Goal: Task Accomplishment & Management: Manage account settings

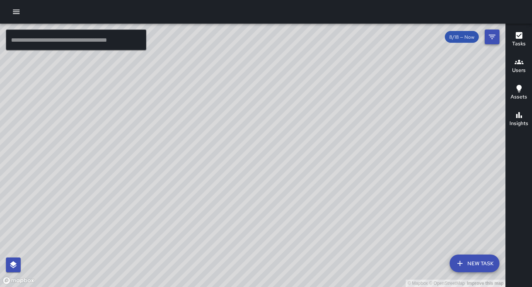
click at [487, 36] on button "Filters" at bounding box center [492, 37] width 15 height 15
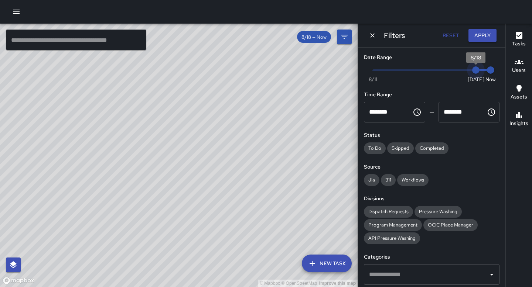
click at [473, 70] on span "8/18" at bounding box center [475, 70] width 7 height 7
type input "*"
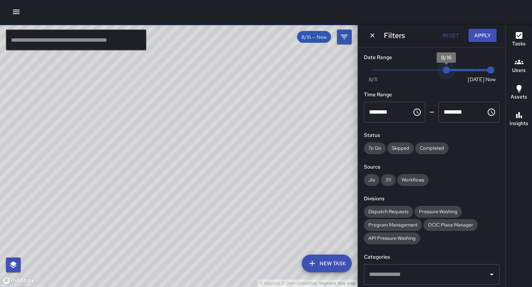
drag, startPoint x: 473, startPoint y: 70, endPoint x: 447, endPoint y: 76, distance: 26.3
click at [447, 74] on span "8/16" at bounding box center [446, 70] width 7 height 7
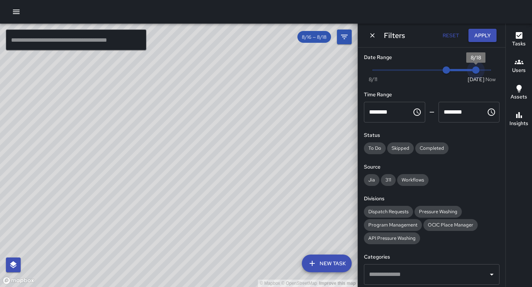
drag, startPoint x: 493, startPoint y: 73, endPoint x: 482, endPoint y: 73, distance: 11.1
click at [480, 74] on span "8/18" at bounding box center [475, 70] width 7 height 7
drag, startPoint x: 478, startPoint y: 71, endPoint x: 471, endPoint y: 71, distance: 6.3
click at [472, 71] on span "8/18" at bounding box center [475, 70] width 7 height 7
type input "*"
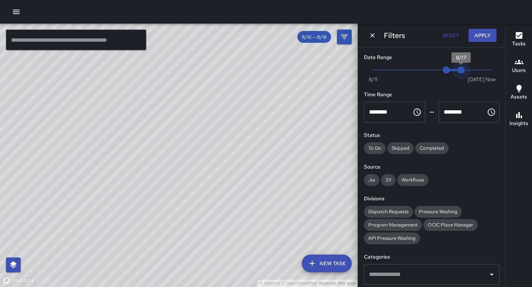
drag, startPoint x: 477, startPoint y: 69, endPoint x: 468, endPoint y: 72, distance: 9.3
click at [465, 72] on span "8/17" at bounding box center [460, 70] width 7 height 7
click at [481, 35] on button "Apply" at bounding box center [483, 36] width 28 height 14
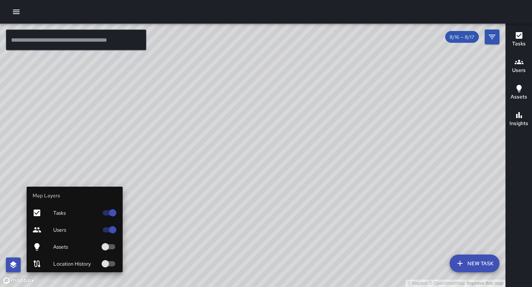
click at [15, 260] on button "button" at bounding box center [13, 265] width 15 height 15
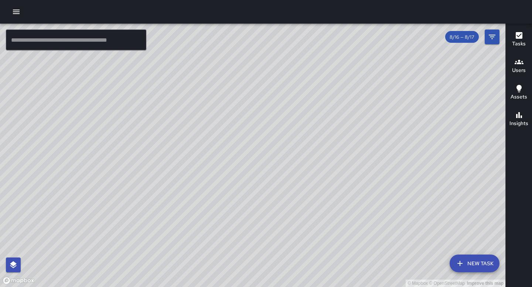
drag, startPoint x: 300, startPoint y: 143, endPoint x: 300, endPoint y: 177, distance: 33.3
click at [300, 178] on div "© Mapbox © OpenStreetMap Improve this map" at bounding box center [252, 156] width 505 height 264
click at [460, 35] on span "8/16 — 8/17" at bounding box center [462, 37] width 34 height 6
click at [471, 38] on span "8/16 — 8/17" at bounding box center [462, 37] width 34 height 6
click at [493, 30] on button "Filters" at bounding box center [492, 37] width 15 height 15
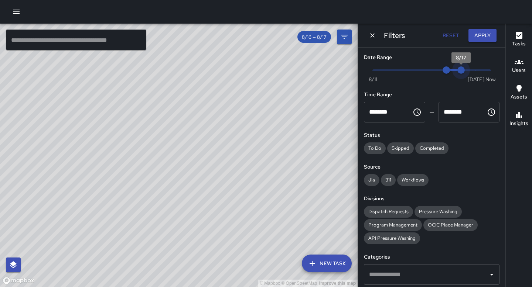
drag, startPoint x: 466, startPoint y: 70, endPoint x: 447, endPoint y: 65, distance: 19.7
click at [446, 67] on span "Now Today 8/11 8/16 8/17" at bounding box center [432, 70] width 118 height 11
drag, startPoint x: 459, startPoint y: 68, endPoint x: 449, endPoint y: 69, distance: 10.0
click at [449, 69] on span "Now Today 8/11 8/16 8/17" at bounding box center [432, 70] width 118 height 11
click at [449, 68] on span "8/16" at bounding box center [446, 70] width 7 height 7
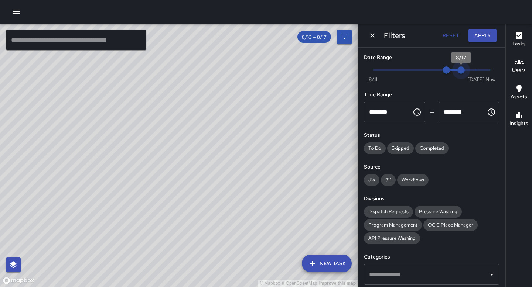
drag, startPoint x: 460, startPoint y: 74, endPoint x: 445, endPoint y: 65, distance: 16.7
click at [446, 67] on span "Now Today 8/11 8/16 8/17" at bounding box center [432, 70] width 118 height 11
drag, startPoint x: 461, startPoint y: 68, endPoint x: 441, endPoint y: 69, distance: 20.3
click at [442, 72] on span "Now Today 8/11 8/16 8/17" at bounding box center [432, 70] width 118 height 11
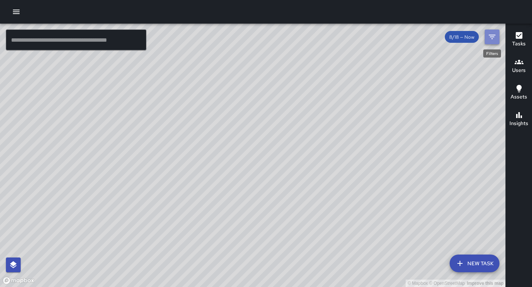
click at [491, 30] on button "Filters" at bounding box center [492, 37] width 15 height 15
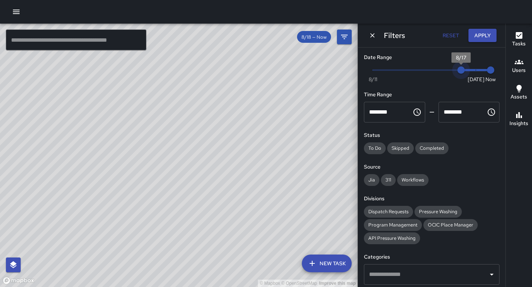
type input "*"
drag, startPoint x: 478, startPoint y: 68, endPoint x: 452, endPoint y: 69, distance: 25.9
click at [450, 71] on span "8/16" at bounding box center [446, 70] width 7 height 7
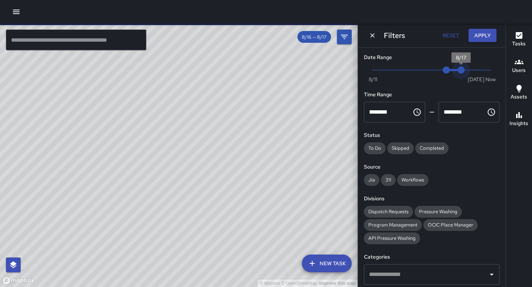
drag, startPoint x: 488, startPoint y: 72, endPoint x: 442, endPoint y: 71, distance: 45.8
click at [442, 71] on span "Now Today 8/11 8/16 8/17" at bounding box center [432, 70] width 118 height 11
drag, startPoint x: 461, startPoint y: 72, endPoint x: 441, endPoint y: 69, distance: 20.9
click at [441, 69] on span "Now Today 8/11 8/16 8/17" at bounding box center [432, 70] width 118 height 11
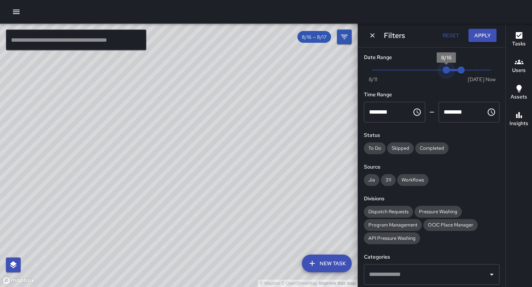
drag, startPoint x: 447, startPoint y: 70, endPoint x: 468, endPoint y: 67, distance: 20.9
click at [468, 67] on span "Now Today 8/11 8/16 8/17" at bounding box center [432, 70] width 118 height 11
drag, startPoint x: 467, startPoint y: 69, endPoint x: 439, endPoint y: 67, distance: 27.8
click at [439, 67] on span "Now Today 8/11 8/16 8/17" at bounding box center [432, 70] width 118 height 11
click at [443, 69] on span "8/16" at bounding box center [446, 70] width 7 height 7
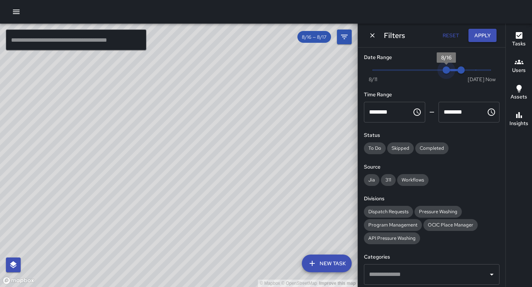
click at [443, 69] on span "8/16" at bounding box center [446, 70] width 7 height 7
click at [294, 126] on div "© Mapbox © OpenStreetMap Improve this map" at bounding box center [179, 156] width 358 height 264
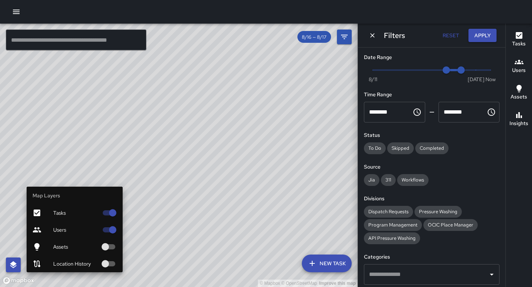
click at [16, 265] on icon "button" at bounding box center [13, 265] width 9 height 9
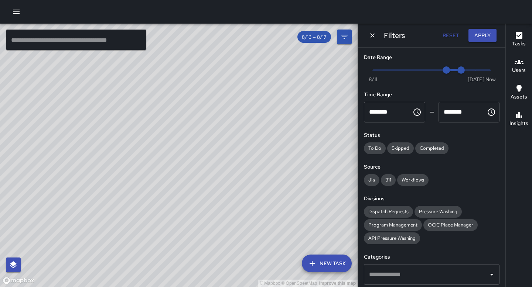
drag, startPoint x: 305, startPoint y: 183, endPoint x: 284, endPoint y: 183, distance: 21.4
click at [282, 187] on div "© Mapbox © OpenStreetMap Improve this map" at bounding box center [179, 156] width 358 height 264
type input "*"
drag, startPoint x: 464, startPoint y: 68, endPoint x: 476, endPoint y: 69, distance: 11.9
click at [476, 69] on span "8/18" at bounding box center [475, 70] width 7 height 7
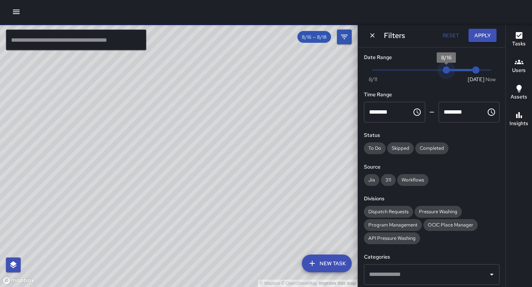
type input "*"
drag, startPoint x: 449, startPoint y: 69, endPoint x: 460, endPoint y: 70, distance: 11.1
click at [460, 70] on span "8/17" at bounding box center [460, 70] width 7 height 7
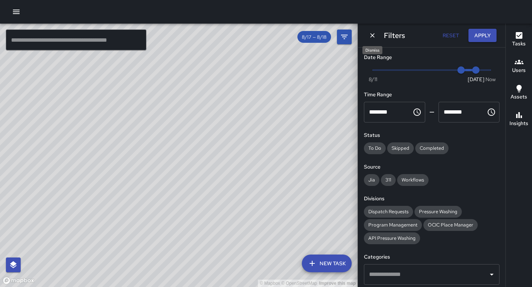
click at [370, 38] on icon "Dismiss" at bounding box center [372, 35] width 7 height 7
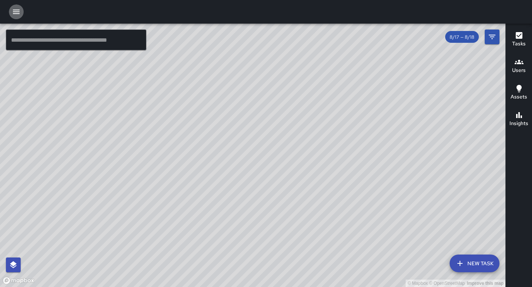
click at [11, 11] on button "button" at bounding box center [16, 11] width 15 height 15
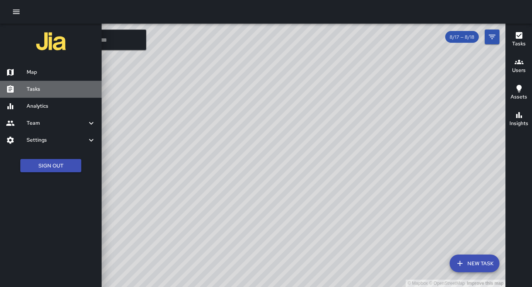
click at [25, 96] on link "Tasks" at bounding box center [51, 89] width 102 height 17
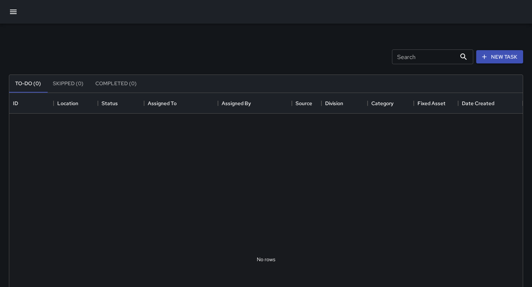
scroll to position [313, 514]
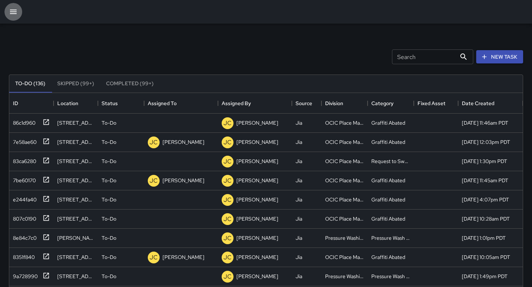
click at [17, 8] on icon "button" at bounding box center [13, 11] width 9 height 9
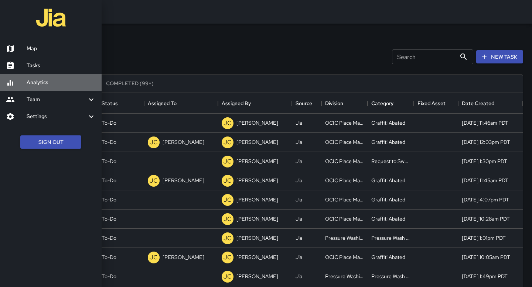
click at [35, 77] on link "Analytics" at bounding box center [51, 82] width 102 height 17
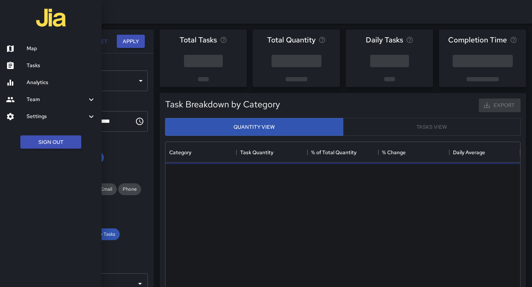
scroll to position [221, 355]
click at [142, 166] on div at bounding box center [266, 143] width 532 height 287
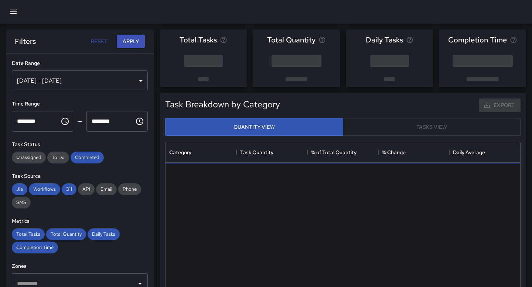
click at [92, 73] on div "Aug 12, 2025 - Aug 18, 2025" at bounding box center [80, 81] width 136 height 21
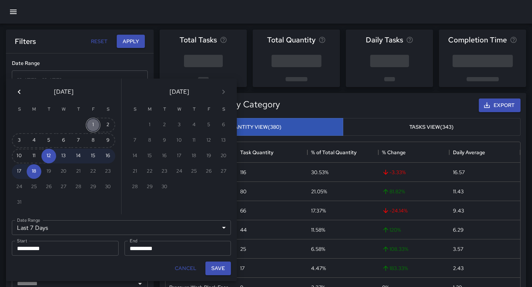
click at [94, 127] on button "1" at bounding box center [93, 125] width 15 height 15
type input "******"
type input "**********"
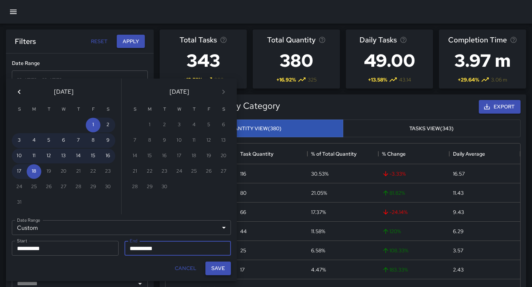
click at [222, 268] on button "Save" at bounding box center [217, 269] width 25 height 14
type input "**********"
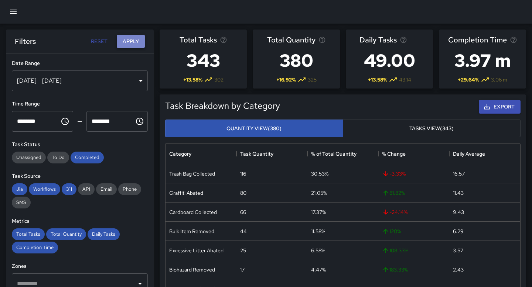
click at [140, 38] on button "Apply" at bounding box center [131, 42] width 28 height 14
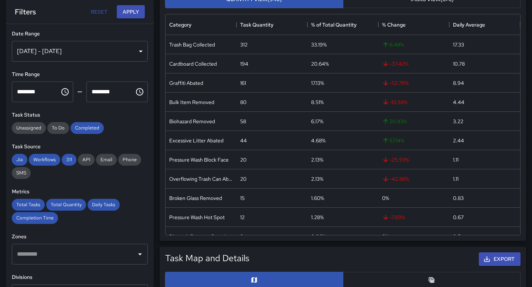
scroll to position [0, 0]
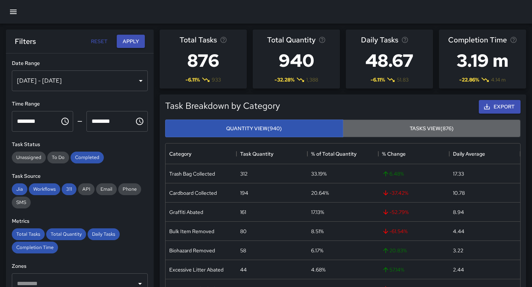
click at [474, 127] on button "Tasks View (876)" at bounding box center [432, 129] width 178 height 18
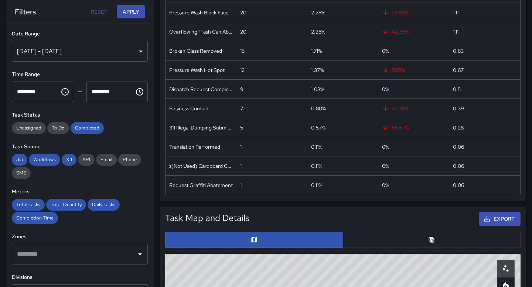
scroll to position [168, 0]
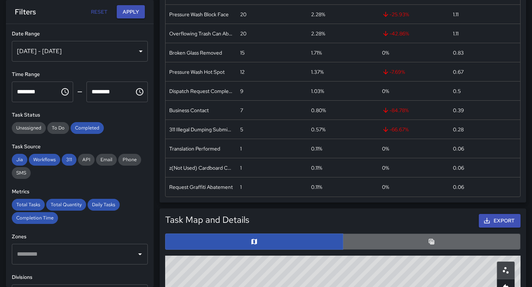
click at [425, 243] on button "button" at bounding box center [432, 242] width 178 height 16
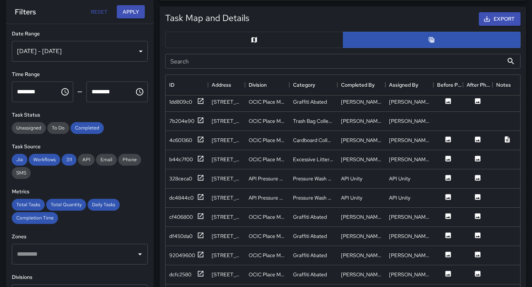
scroll to position [0, 0]
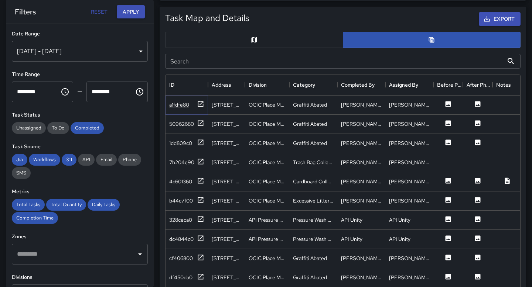
click at [200, 102] on icon at bounding box center [200, 104] width 7 height 7
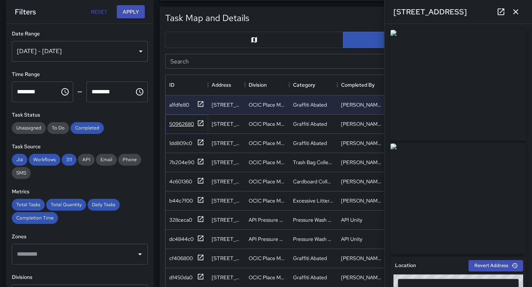
click at [201, 124] on icon at bounding box center [200, 123] width 7 height 7
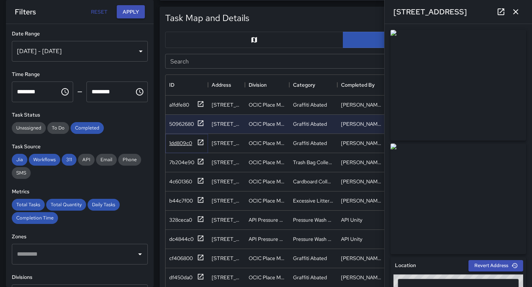
click at [200, 142] on icon at bounding box center [200, 142] width 7 height 7
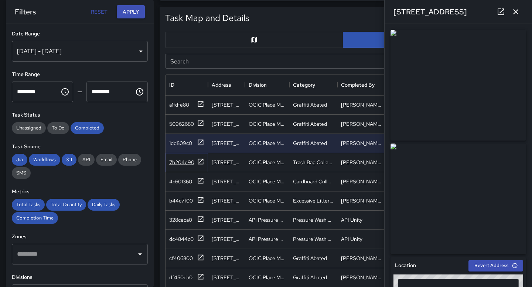
click at [201, 163] on icon at bounding box center [200, 161] width 7 height 7
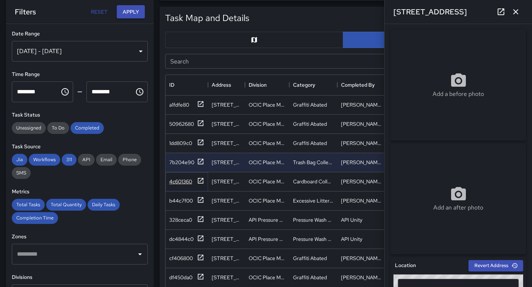
click at [201, 181] on icon at bounding box center [201, 181] width 6 height 6
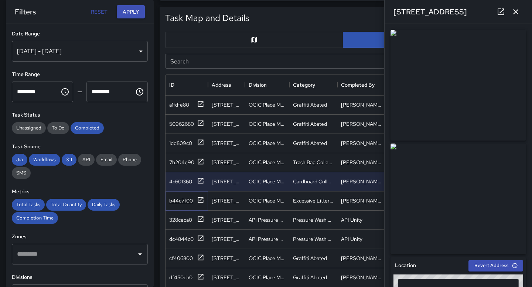
click at [200, 201] on icon at bounding box center [200, 200] width 7 height 7
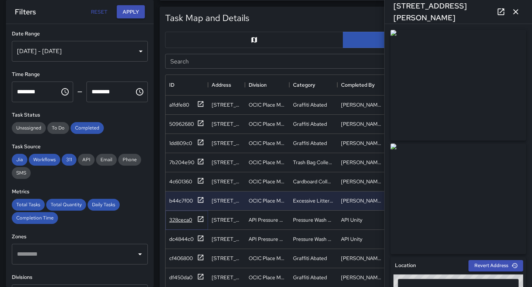
click at [201, 223] on icon at bounding box center [200, 219] width 7 height 7
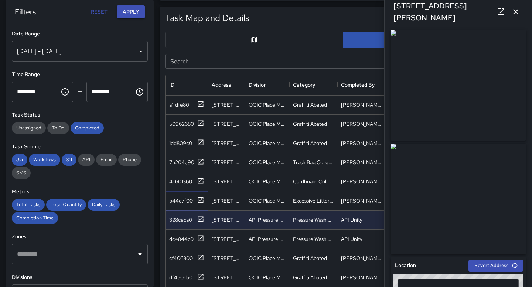
click at [203, 201] on icon at bounding box center [201, 200] width 6 height 6
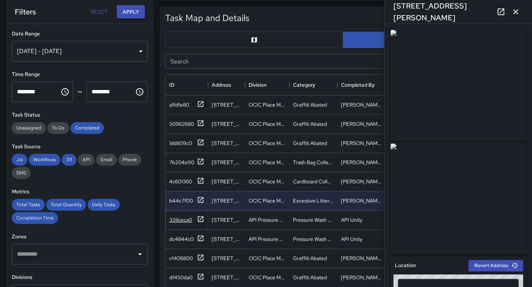
click at [201, 220] on icon at bounding box center [200, 219] width 7 height 7
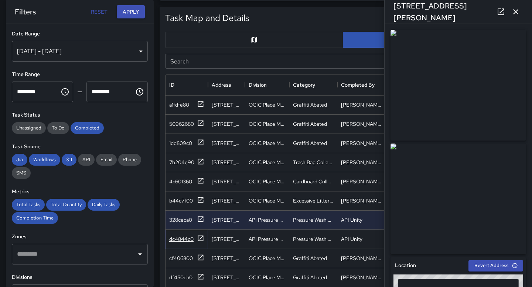
click at [199, 237] on icon at bounding box center [200, 238] width 7 height 7
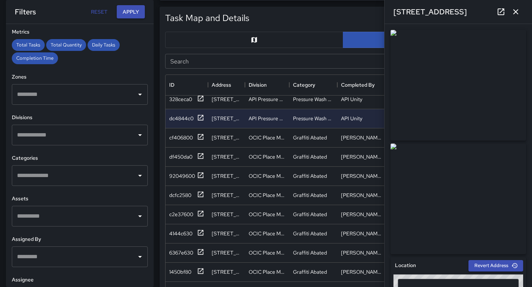
scroll to position [127, 0]
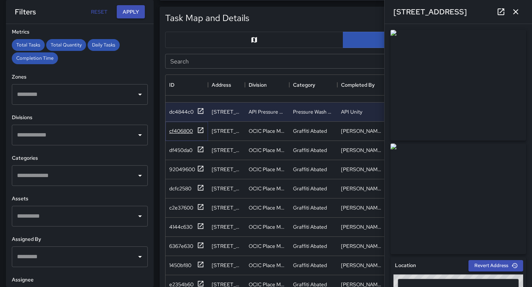
click at [201, 129] on icon at bounding box center [201, 130] width 6 height 6
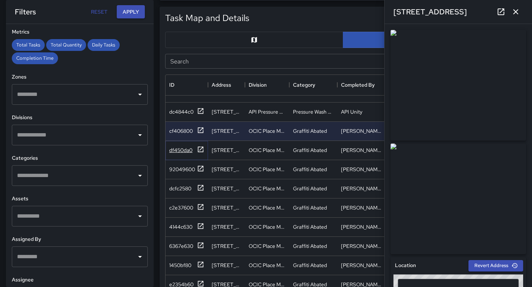
click at [201, 146] on icon at bounding box center [200, 149] width 7 height 7
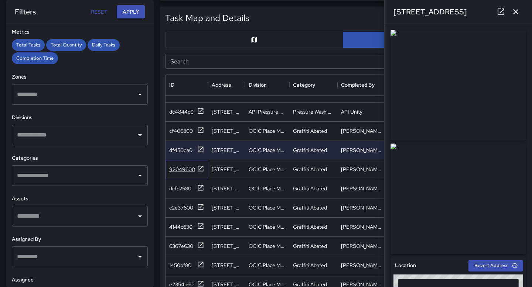
click at [199, 171] on icon at bounding box center [200, 168] width 7 height 7
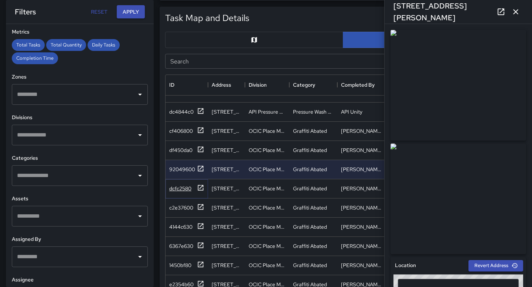
click at [200, 193] on div at bounding box center [200, 188] width 7 height 9
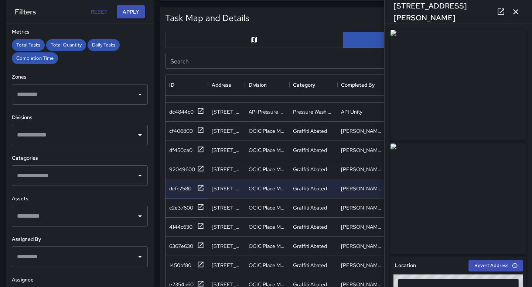
click at [200, 209] on icon at bounding box center [200, 207] width 7 height 7
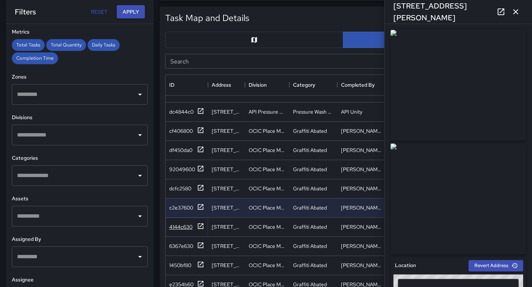
click at [202, 225] on icon at bounding box center [200, 226] width 7 height 7
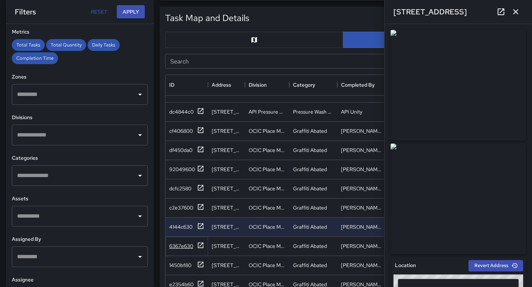
click at [201, 242] on icon at bounding box center [200, 245] width 7 height 7
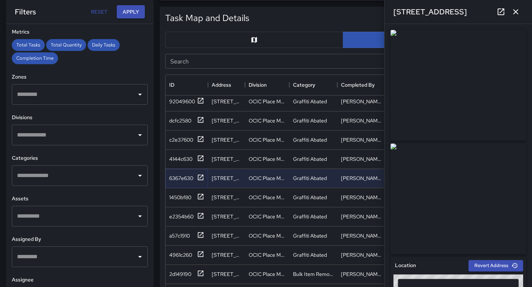
scroll to position [197, 0]
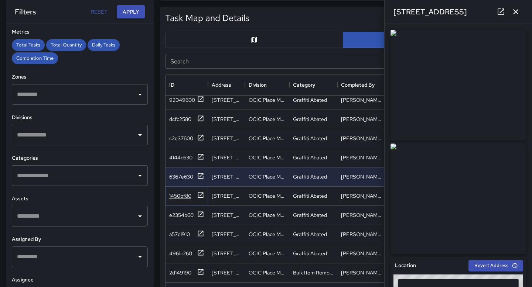
click at [203, 195] on icon at bounding box center [201, 196] width 6 height 6
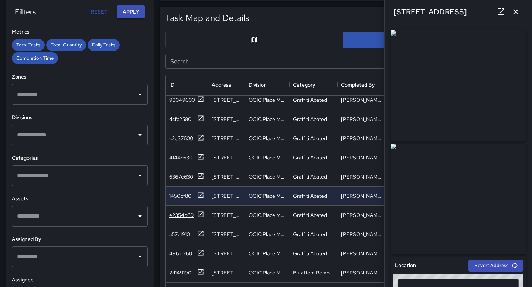
click at [199, 218] on icon at bounding box center [200, 214] width 7 height 7
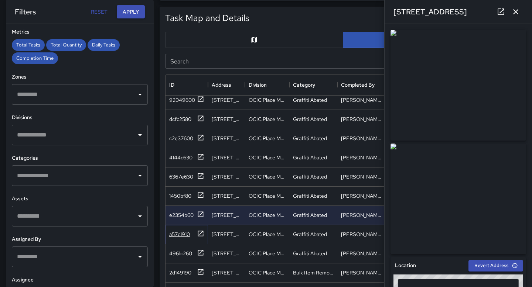
click at [201, 235] on icon at bounding box center [200, 233] width 7 height 7
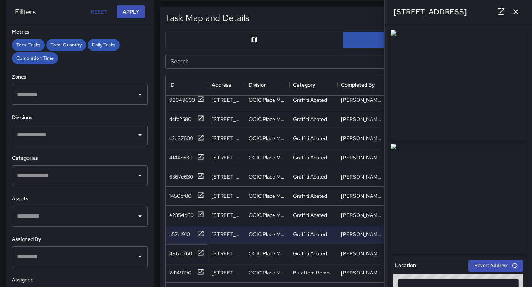
click at [199, 254] on icon at bounding box center [200, 252] width 7 height 7
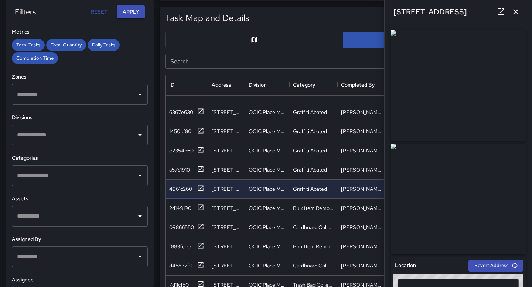
scroll to position [266, 0]
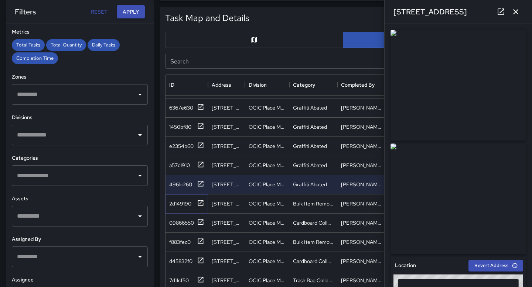
click at [199, 200] on icon at bounding box center [200, 203] width 7 height 7
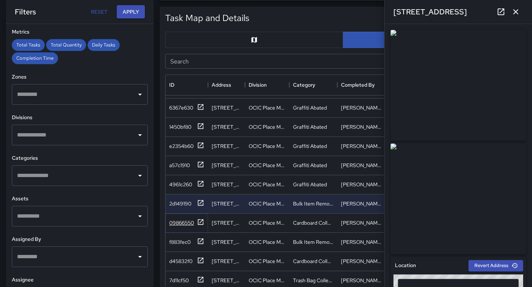
click at [202, 225] on icon at bounding box center [200, 222] width 7 height 7
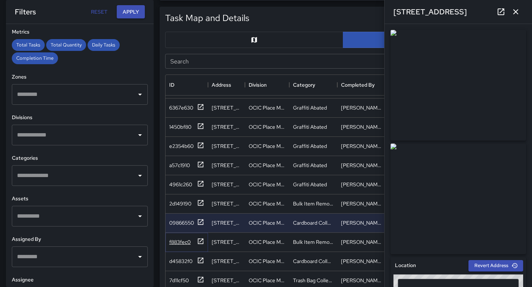
click at [200, 240] on icon at bounding box center [200, 241] width 7 height 7
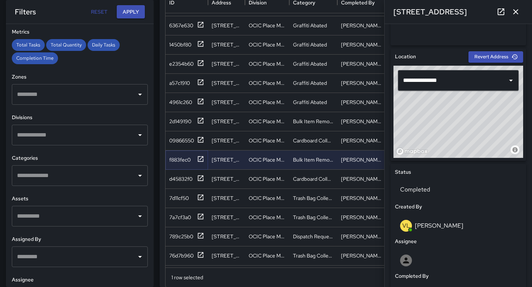
scroll to position [271, 0]
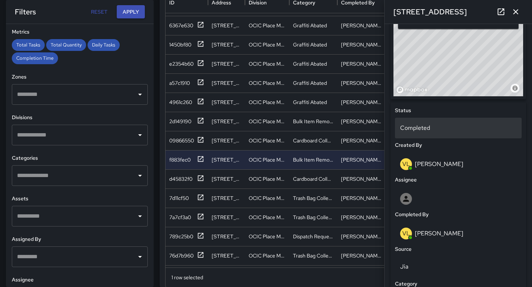
click at [412, 133] on div "Completed" at bounding box center [458, 128] width 127 height 21
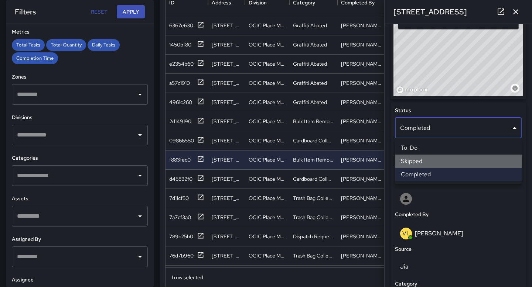
click at [412, 161] on li "Skipped" at bounding box center [458, 161] width 127 height 13
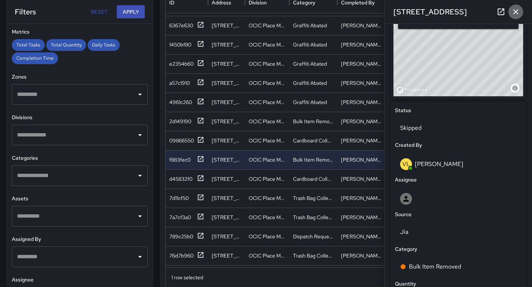
click at [514, 11] on icon "button" at bounding box center [515, 11] width 9 height 9
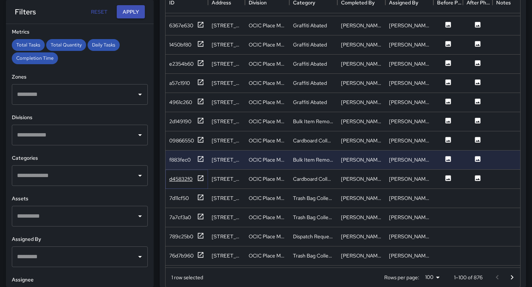
click at [201, 182] on div at bounding box center [200, 179] width 7 height 9
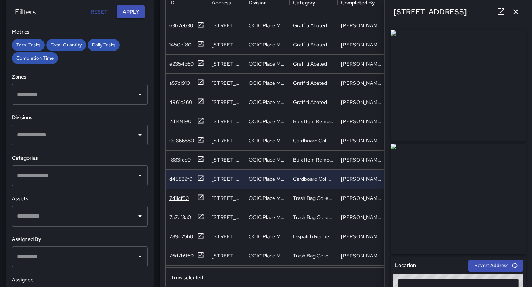
click at [199, 200] on icon at bounding box center [201, 198] width 6 height 6
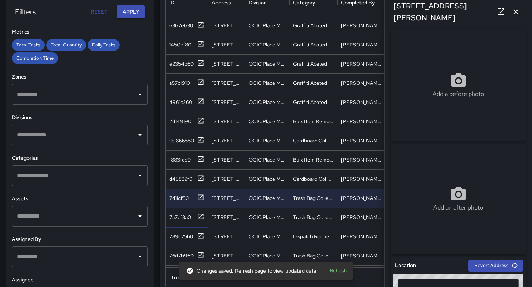
click at [200, 236] on icon at bounding box center [200, 235] width 7 height 7
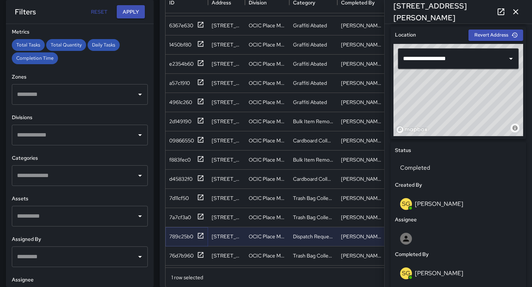
scroll to position [232, 0]
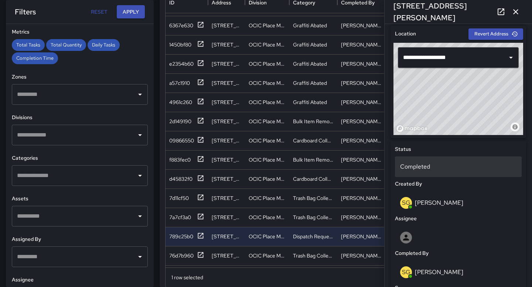
click at [456, 170] on p "Completed" at bounding box center [458, 167] width 116 height 9
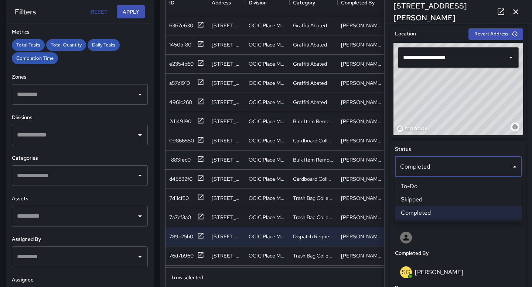
click at [439, 204] on li "Skipped" at bounding box center [458, 199] width 127 height 13
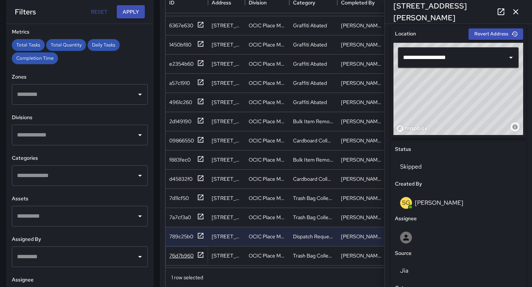
click at [200, 254] on icon at bounding box center [200, 255] width 7 height 7
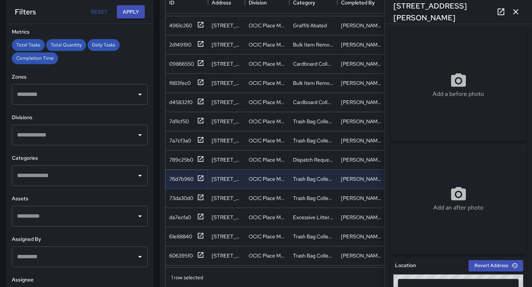
scroll to position [345, 0]
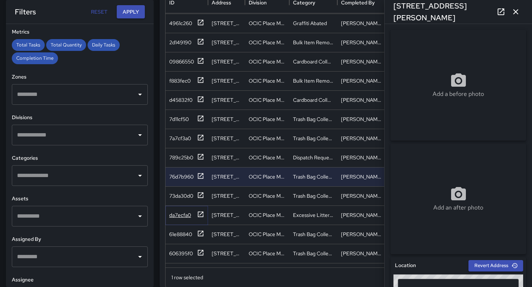
click at [200, 215] on icon at bounding box center [200, 214] width 7 height 7
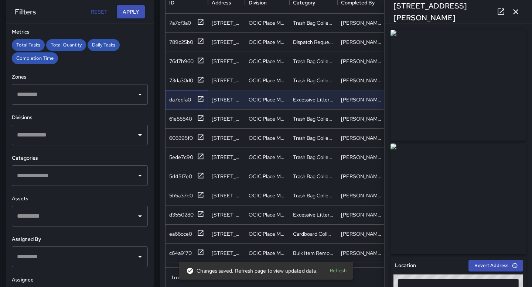
scroll to position [462, 0]
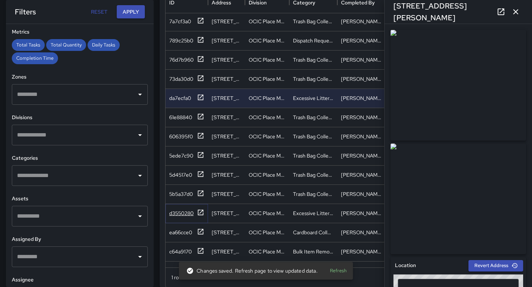
click at [203, 212] on icon at bounding box center [200, 212] width 7 height 7
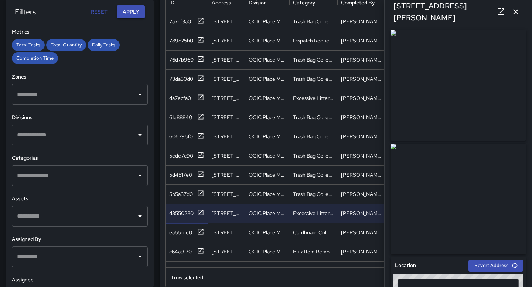
click at [199, 230] on icon at bounding box center [200, 231] width 7 height 7
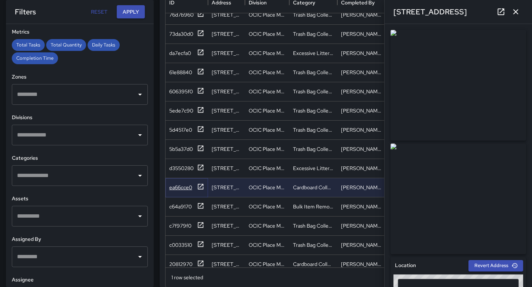
scroll to position [509, 0]
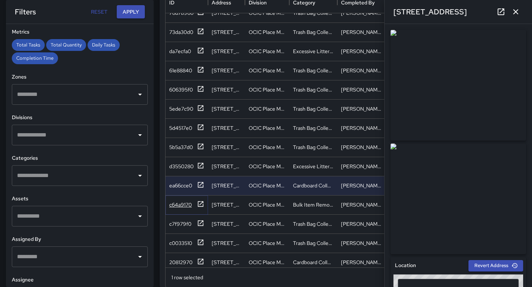
click at [202, 205] on icon at bounding box center [200, 204] width 7 height 7
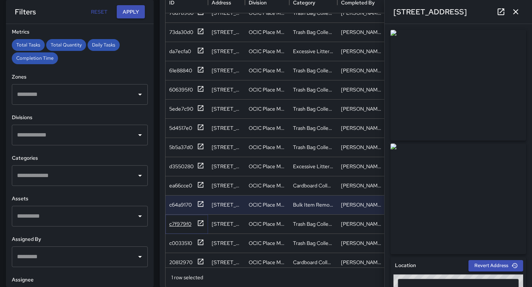
click at [203, 220] on icon at bounding box center [200, 223] width 7 height 7
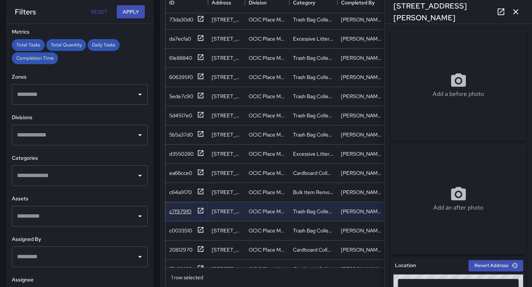
scroll to position [533, 0]
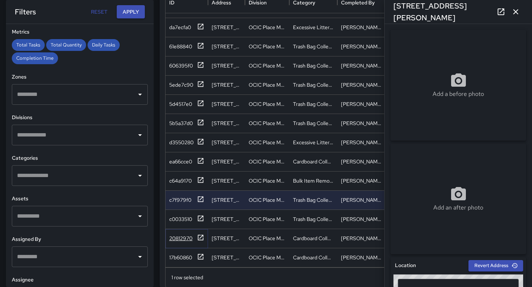
click at [202, 239] on icon at bounding box center [200, 237] width 7 height 7
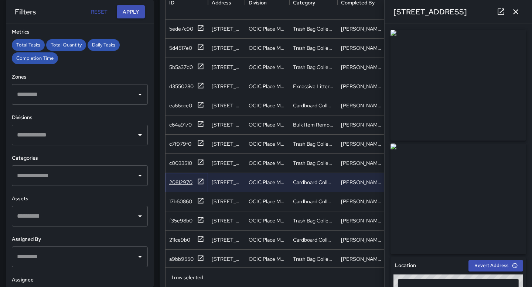
scroll to position [595, 0]
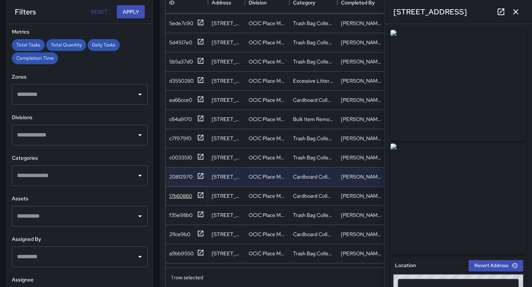
click at [201, 196] on icon at bounding box center [200, 195] width 7 height 7
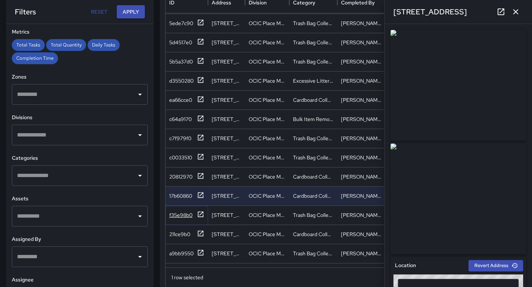
click at [200, 215] on icon at bounding box center [200, 214] width 7 height 7
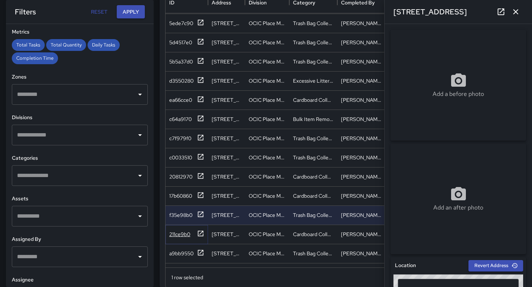
click at [200, 230] on icon at bounding box center [200, 233] width 7 height 7
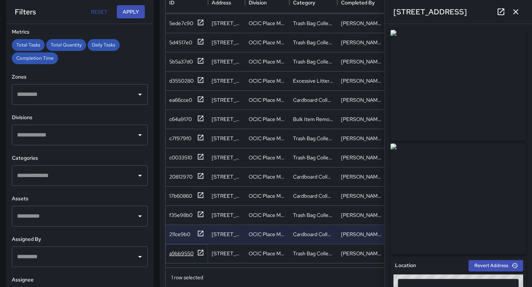
click at [202, 251] on icon at bounding box center [200, 252] width 7 height 7
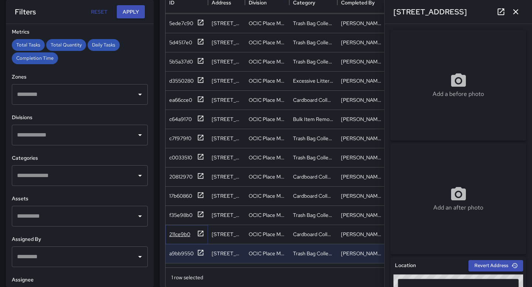
click at [201, 233] on icon at bounding box center [201, 234] width 6 height 6
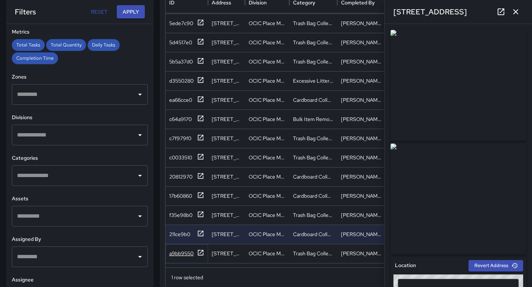
click at [200, 252] on icon at bounding box center [200, 252] width 7 height 7
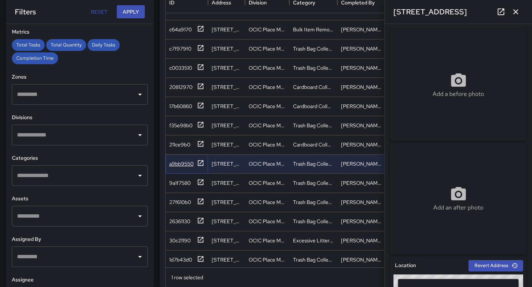
scroll to position [685, 0]
click at [201, 242] on icon at bounding box center [201, 240] width 6 height 6
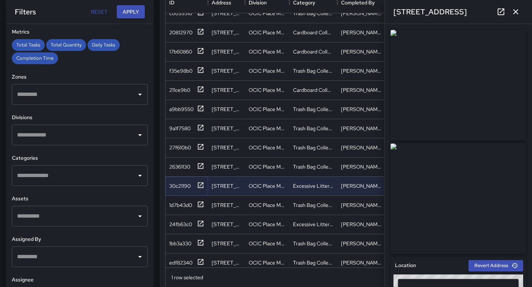
scroll to position [740, 0]
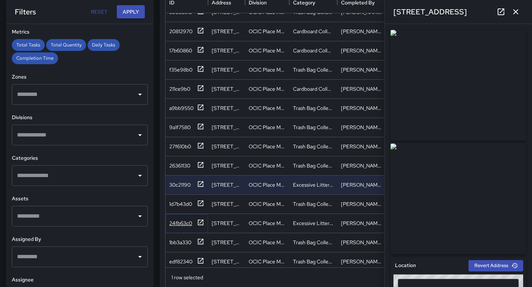
click at [201, 221] on icon at bounding box center [200, 222] width 7 height 7
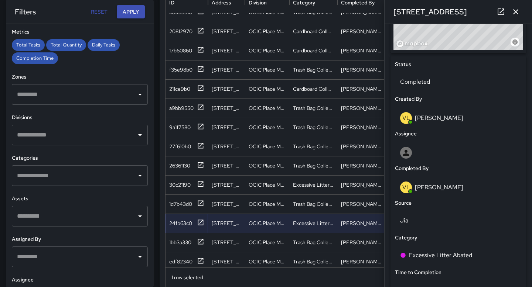
scroll to position [326, 0]
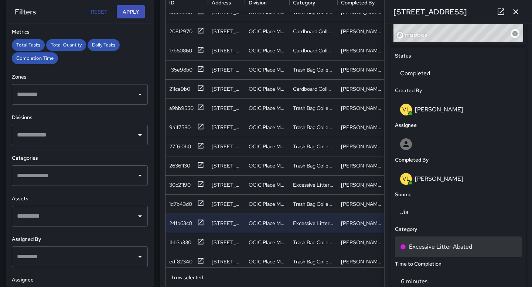
click at [427, 247] on p "Excessive Litter Abated" at bounding box center [440, 247] width 63 height 9
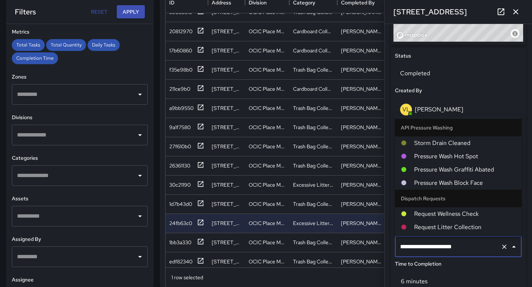
scroll to position [241, 0]
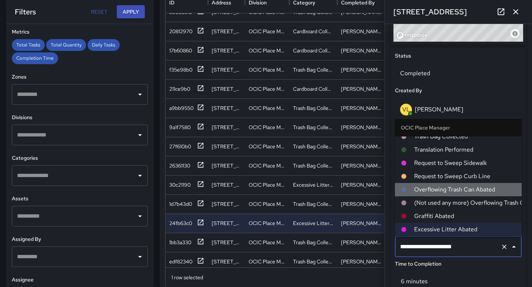
click at [452, 193] on span "Overflowing Trash Can Abated" at bounding box center [465, 189] width 102 height 9
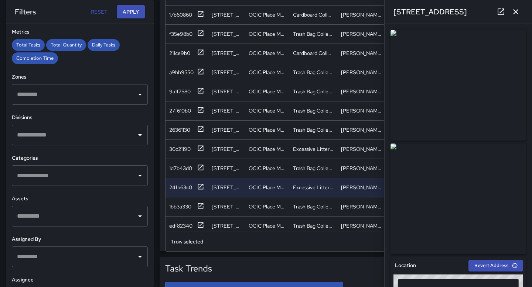
scroll to position [488, 0]
click at [204, 206] on icon at bounding box center [200, 205] width 7 height 7
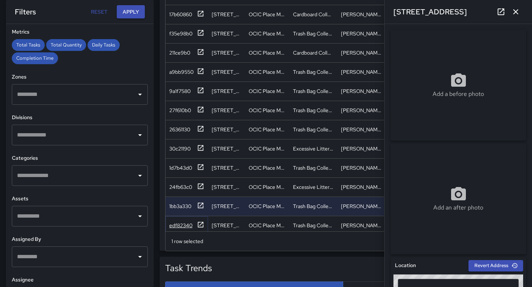
click at [202, 224] on icon at bounding box center [200, 224] width 7 height 7
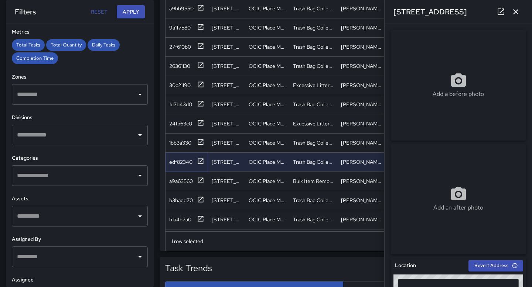
scroll to position [805, 0]
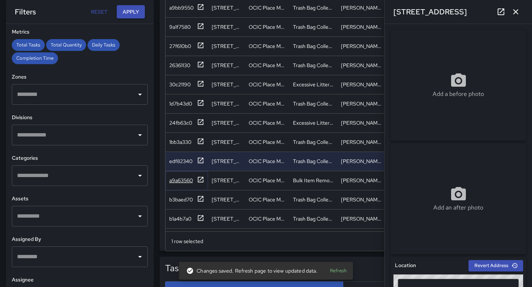
click at [202, 180] on icon at bounding box center [200, 179] width 7 height 7
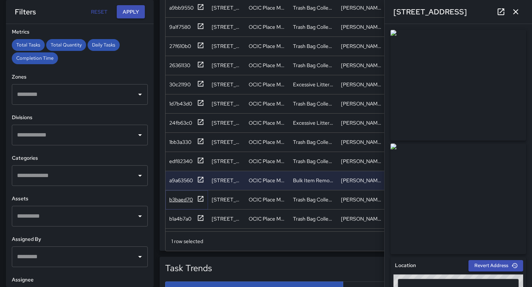
click at [200, 202] on icon at bounding box center [200, 198] width 7 height 7
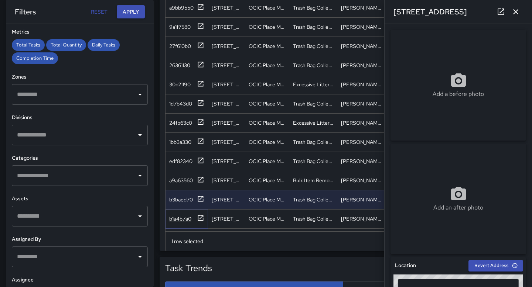
click at [199, 218] on icon at bounding box center [200, 218] width 7 height 7
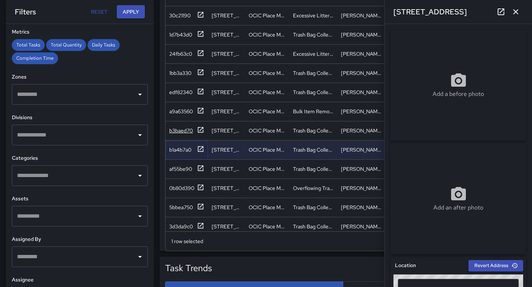
scroll to position [874, 0]
click at [202, 190] on icon at bounding box center [200, 187] width 7 height 7
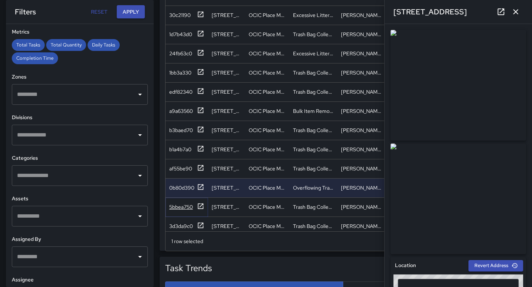
click at [201, 206] on icon at bounding box center [201, 207] width 6 height 6
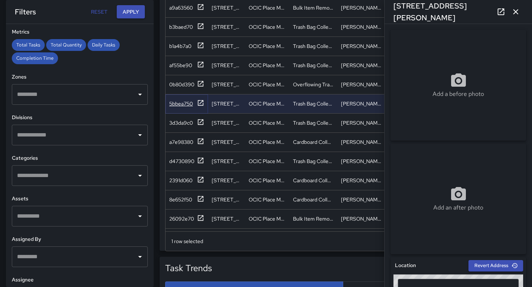
scroll to position [980, 0]
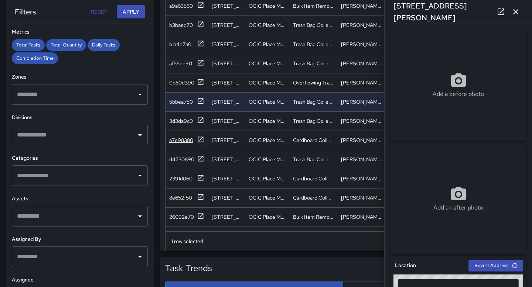
click at [201, 143] on div at bounding box center [200, 140] width 7 height 9
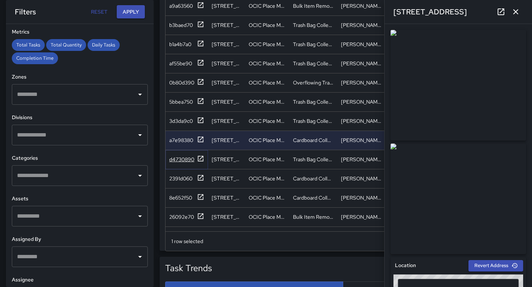
click at [201, 162] on icon at bounding box center [200, 158] width 7 height 7
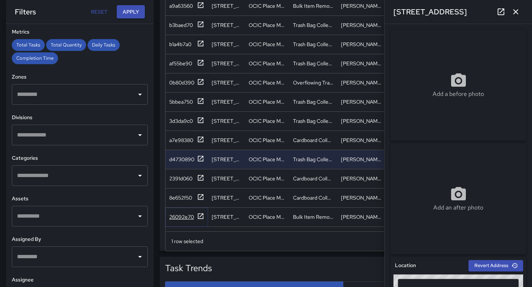
click at [203, 217] on icon at bounding box center [201, 217] width 6 height 6
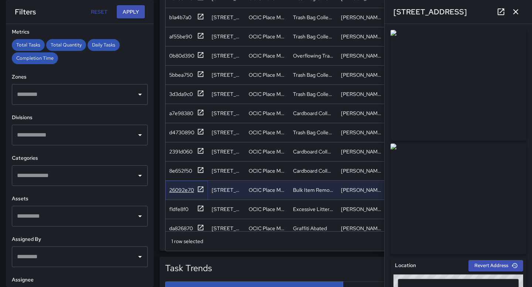
scroll to position [1016, 0]
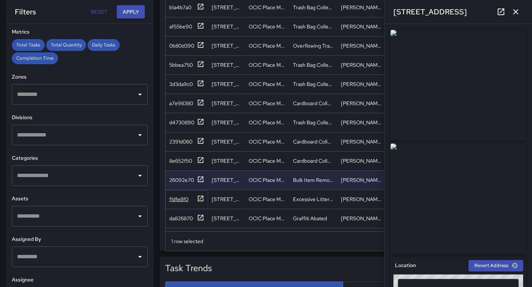
click at [203, 196] on icon at bounding box center [201, 199] width 6 height 6
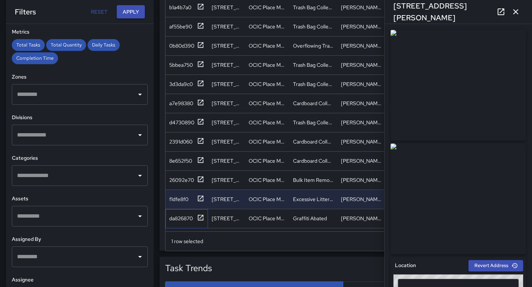
click at [204, 212] on div "da826870" at bounding box center [187, 219] width 42 height 19
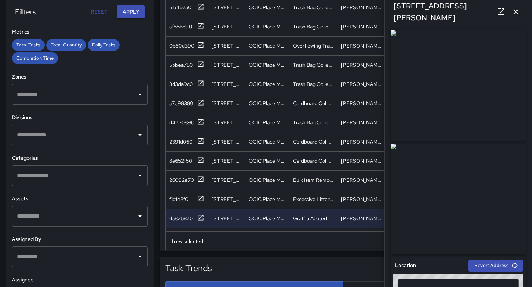
click at [207, 181] on div "26092e70" at bounding box center [187, 180] width 42 height 19
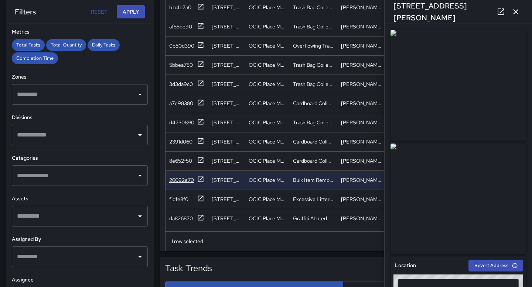
click at [204, 179] on icon at bounding box center [200, 179] width 7 height 7
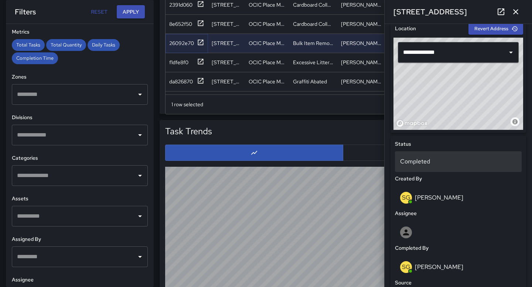
scroll to position [238, 0]
click at [496, 167] on div "Completed" at bounding box center [458, 161] width 127 height 21
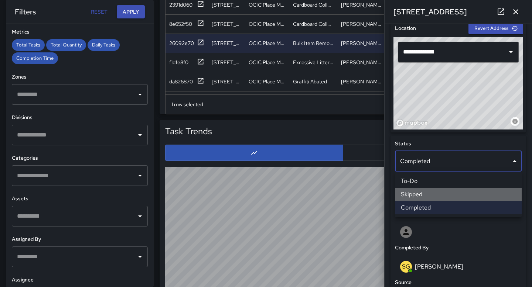
click at [467, 191] on li "Skipped" at bounding box center [458, 194] width 127 height 13
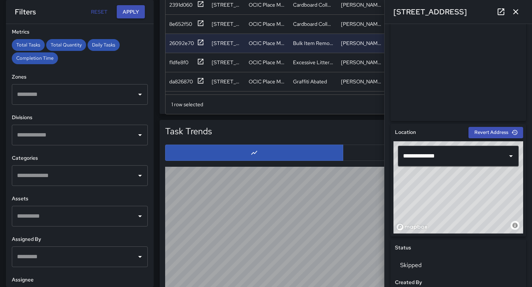
scroll to position [563, 0]
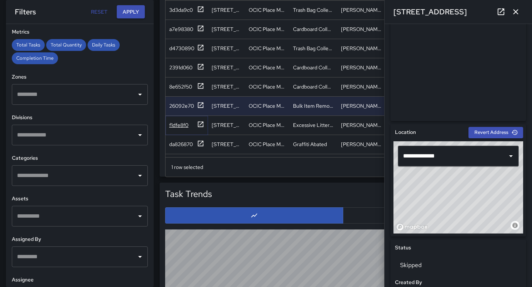
click at [200, 126] on icon at bounding box center [200, 124] width 7 height 7
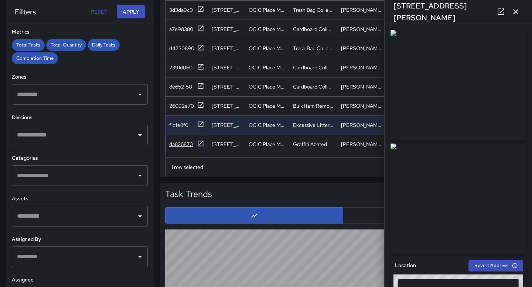
click at [199, 142] on icon at bounding box center [200, 143] width 7 height 7
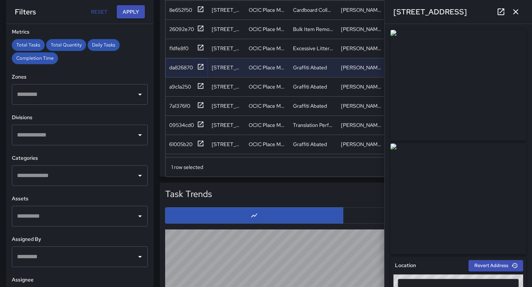
scroll to position [1096, 0]
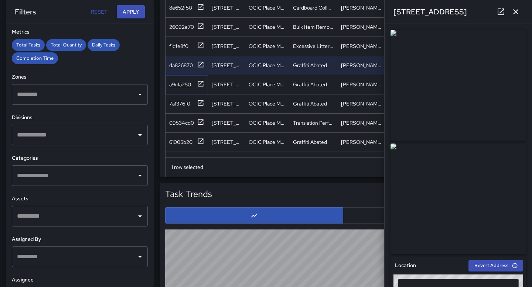
click at [200, 86] on icon at bounding box center [201, 84] width 6 height 6
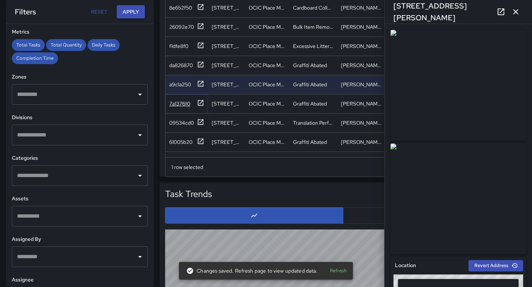
click at [200, 103] on icon at bounding box center [201, 103] width 6 height 6
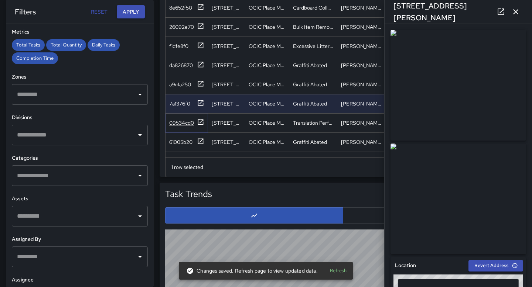
click at [201, 122] on icon at bounding box center [200, 122] width 7 height 7
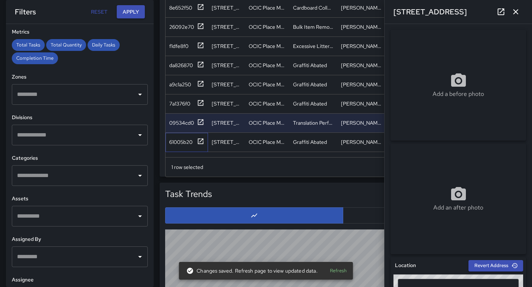
click at [204, 139] on div "61005b20" at bounding box center [187, 142] width 42 height 19
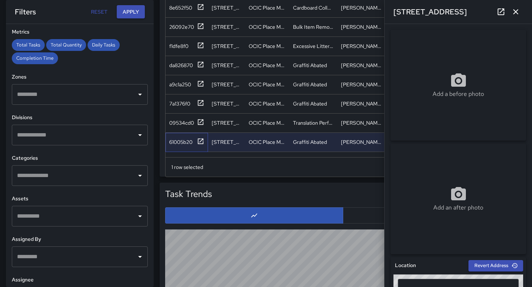
scroll to position [1109, 0]
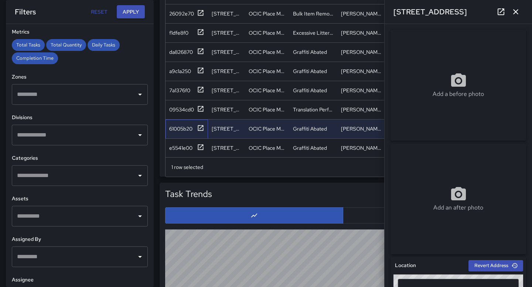
click at [206, 126] on div "61005b20" at bounding box center [187, 129] width 42 height 19
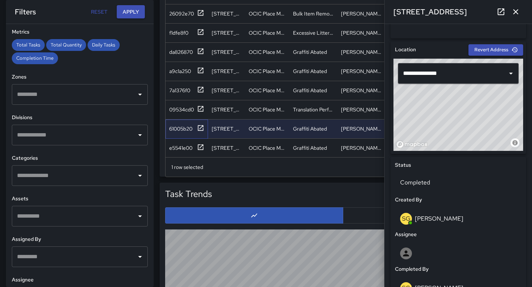
scroll to position [227, 0]
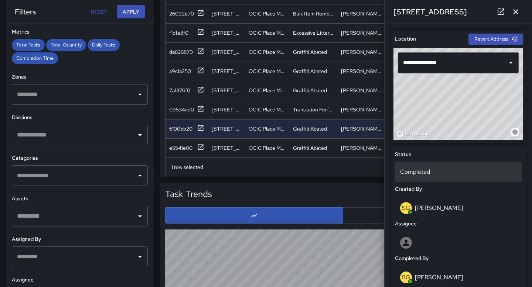
click at [422, 171] on p "Completed" at bounding box center [458, 172] width 116 height 9
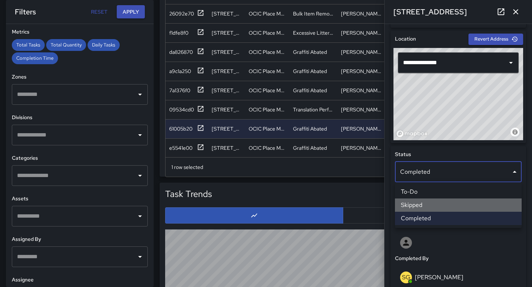
click at [427, 207] on li "Skipped" at bounding box center [458, 205] width 127 height 13
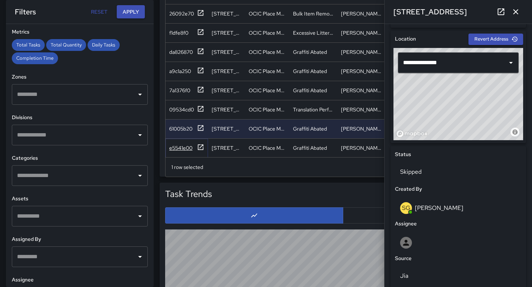
click at [204, 147] on icon at bounding box center [200, 147] width 7 height 7
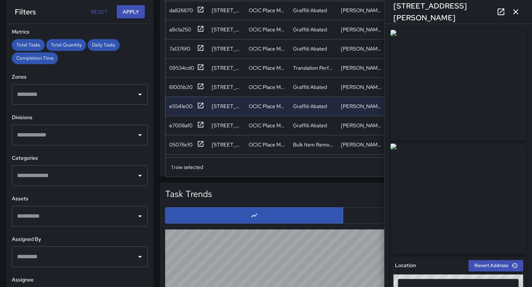
scroll to position [1163, 0]
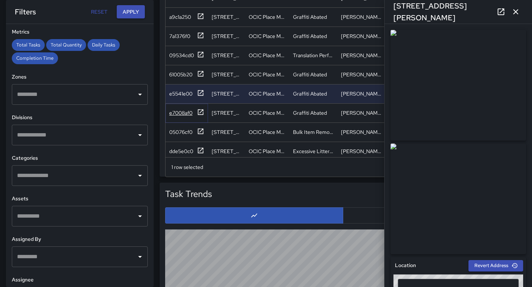
click at [201, 111] on icon at bounding box center [201, 112] width 6 height 6
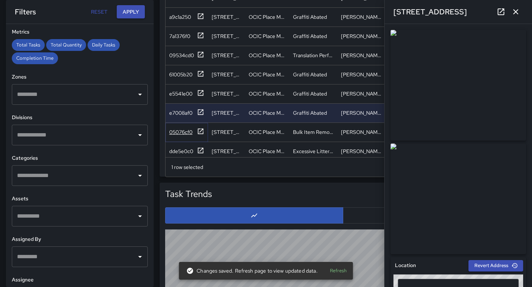
click at [200, 132] on icon at bounding box center [201, 132] width 6 height 6
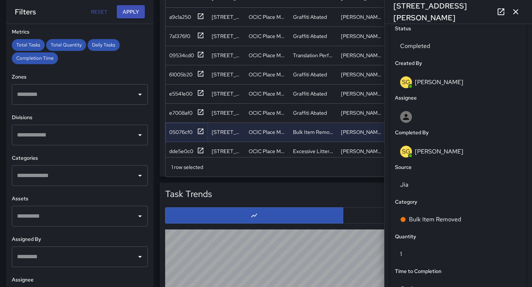
scroll to position [354, 0]
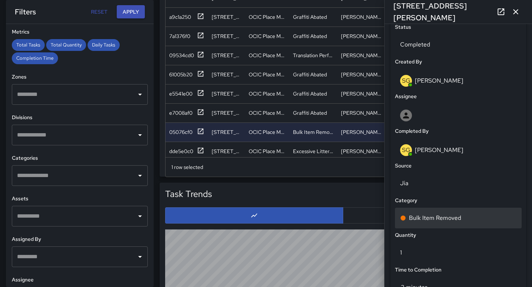
click at [456, 219] on p "Bulk Item Removed" at bounding box center [435, 218] width 52 height 9
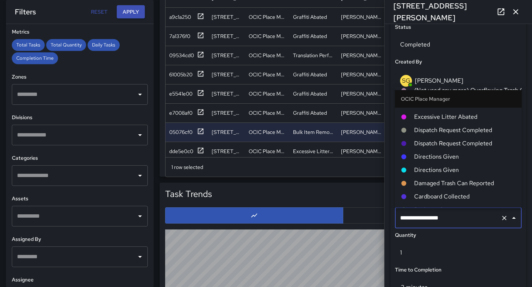
scroll to position [329, 0]
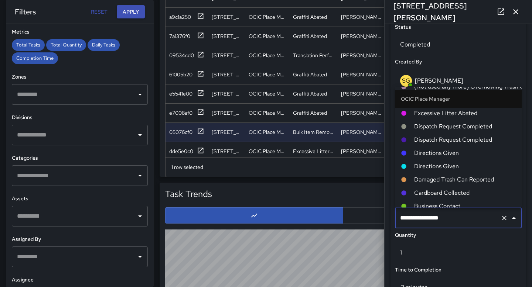
click at [451, 191] on span "Cardboard Collected" at bounding box center [465, 193] width 102 height 9
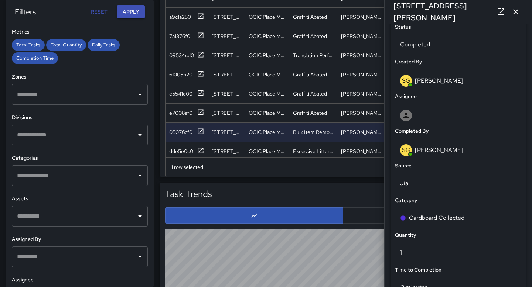
click at [204, 148] on div "dde5e0c0" at bounding box center [187, 151] width 42 height 19
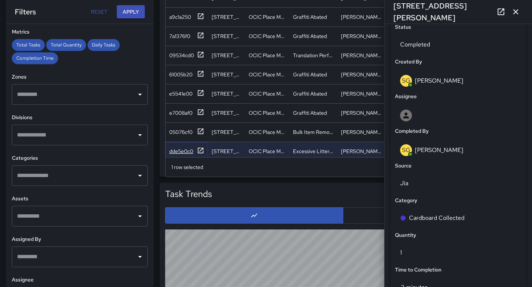
click at [203, 148] on icon at bounding box center [201, 151] width 6 height 6
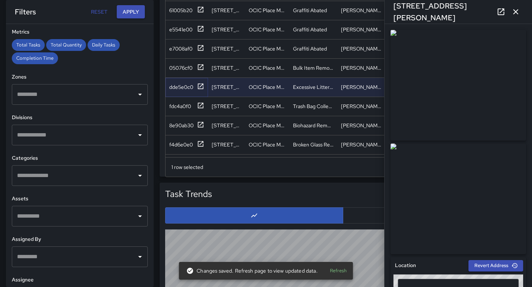
scroll to position [1230, 0]
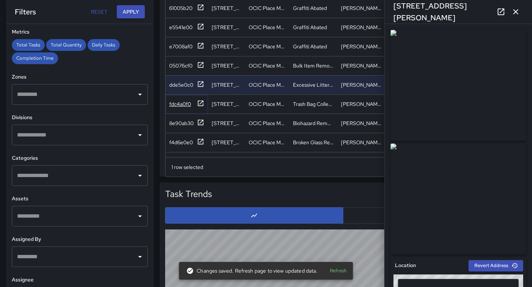
click at [200, 102] on icon at bounding box center [200, 103] width 7 height 7
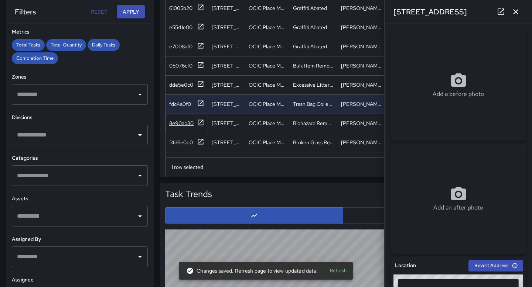
click at [199, 125] on icon at bounding box center [201, 123] width 6 height 6
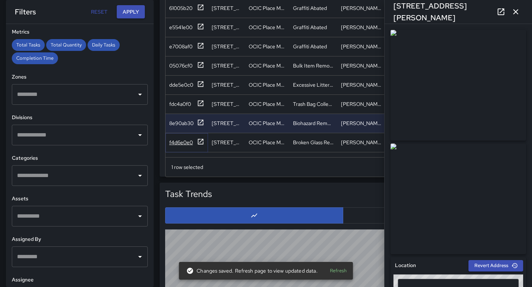
click at [201, 143] on icon at bounding box center [200, 141] width 7 height 7
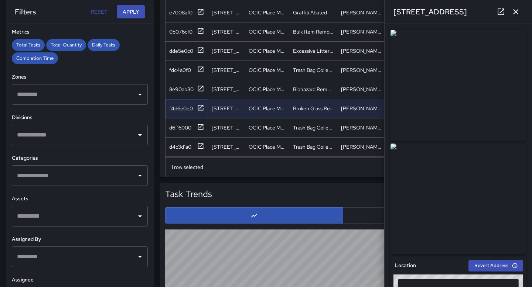
scroll to position [1266, 0]
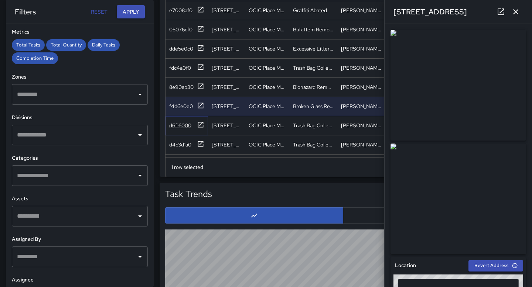
click at [201, 125] on icon at bounding box center [200, 124] width 7 height 7
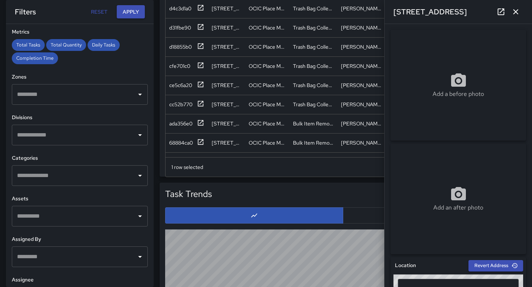
scroll to position [1403, 0]
click at [202, 125] on icon at bounding box center [201, 123] width 6 height 6
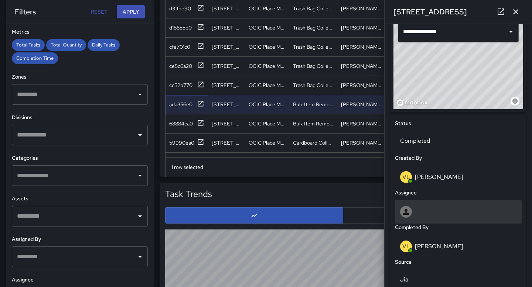
scroll to position [260, 0]
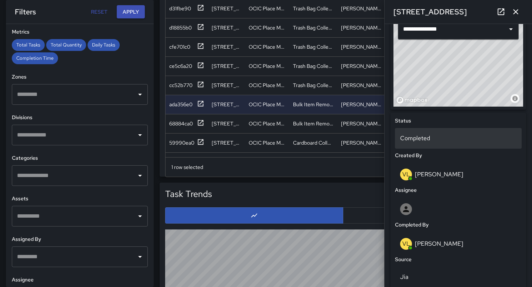
click at [451, 140] on p "Completed" at bounding box center [458, 138] width 116 height 9
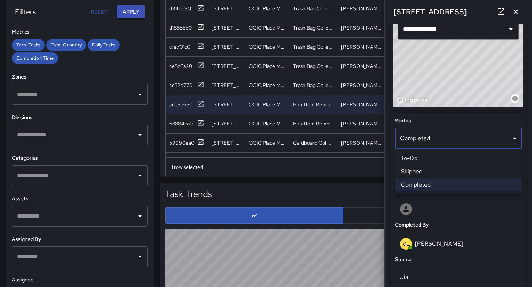
click at [442, 171] on li "Skipped" at bounding box center [458, 171] width 127 height 13
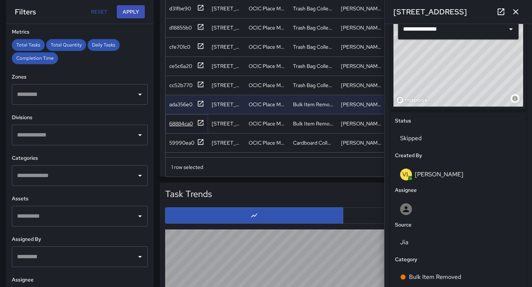
click at [202, 121] on icon at bounding box center [200, 122] width 7 height 7
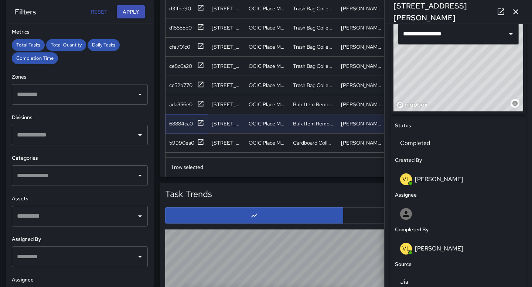
scroll to position [296, 0]
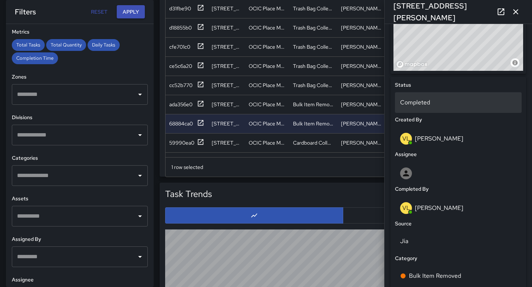
click at [477, 102] on p "Completed" at bounding box center [458, 102] width 116 height 9
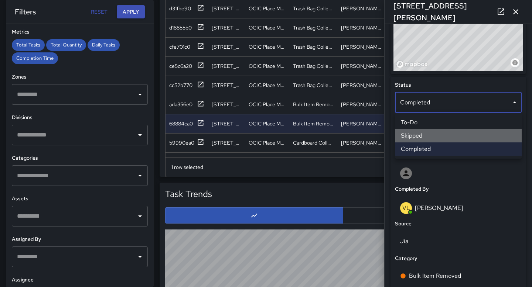
click at [463, 138] on li "Skipped" at bounding box center [458, 135] width 127 height 13
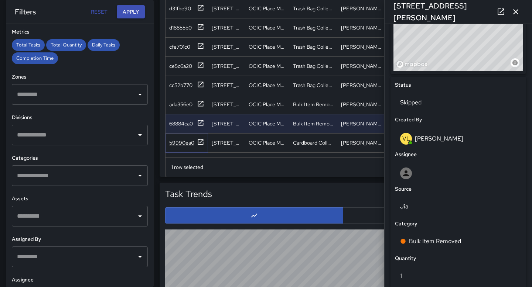
click at [202, 142] on icon at bounding box center [200, 142] width 7 height 7
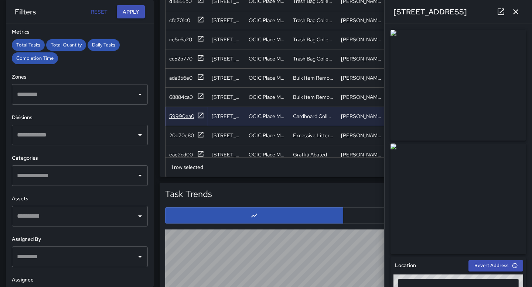
scroll to position [1452, 0]
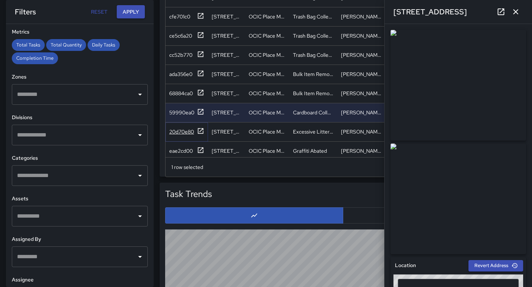
click at [201, 136] on div at bounding box center [200, 131] width 7 height 9
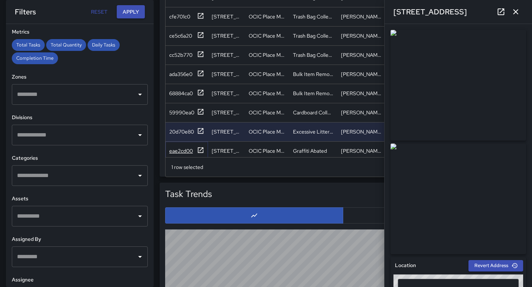
click at [202, 151] on icon at bounding box center [200, 150] width 7 height 7
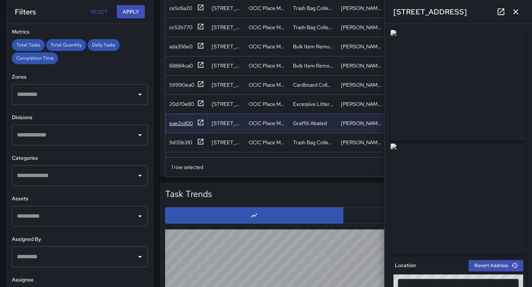
scroll to position [1480, 0]
click at [202, 141] on icon at bounding box center [200, 140] width 7 height 7
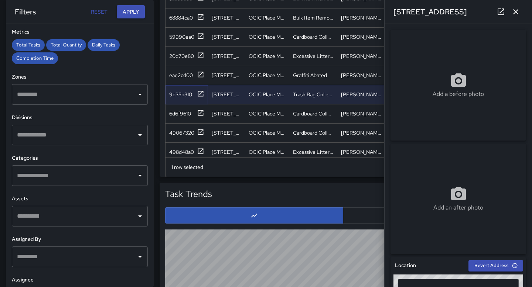
scroll to position [1540, 0]
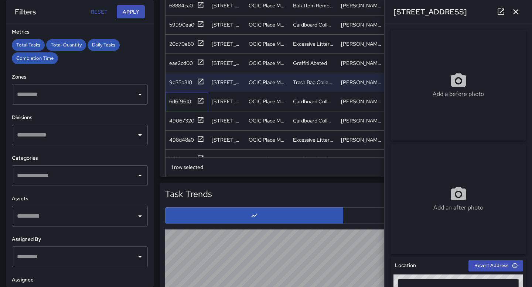
click at [201, 99] on icon at bounding box center [200, 100] width 7 height 7
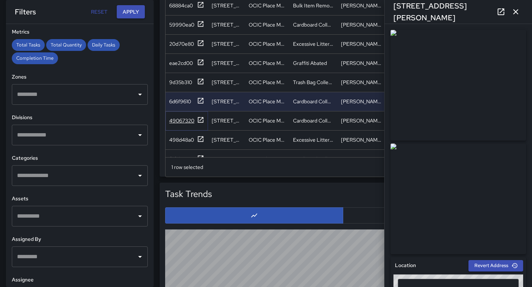
click at [200, 120] on icon at bounding box center [201, 120] width 6 height 6
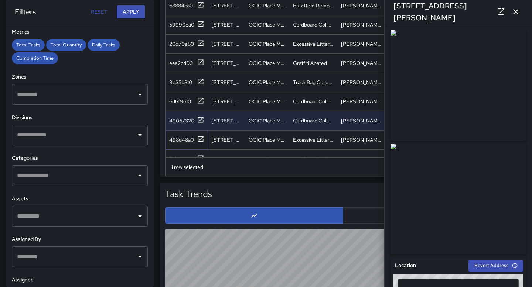
click at [200, 137] on icon at bounding box center [200, 139] width 7 height 7
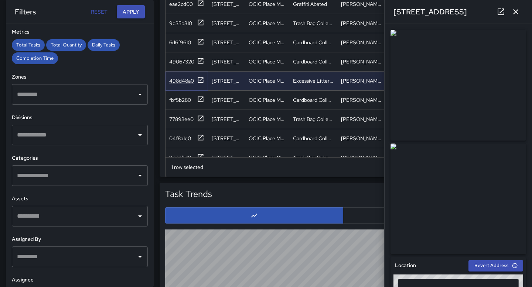
scroll to position [1601, 0]
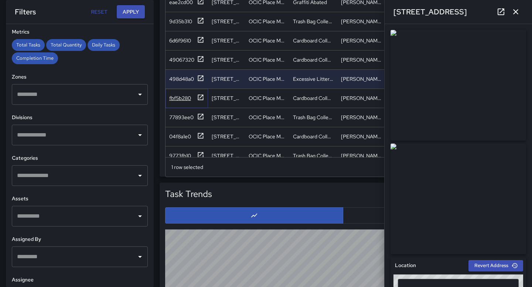
click at [201, 95] on icon at bounding box center [200, 97] width 7 height 7
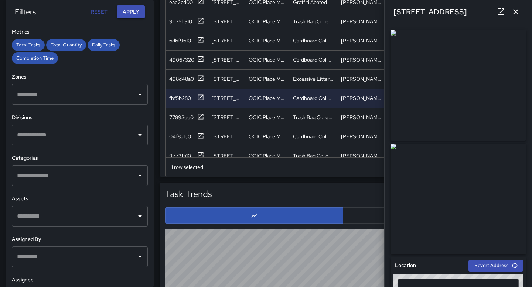
click at [203, 113] on icon at bounding box center [200, 116] width 7 height 7
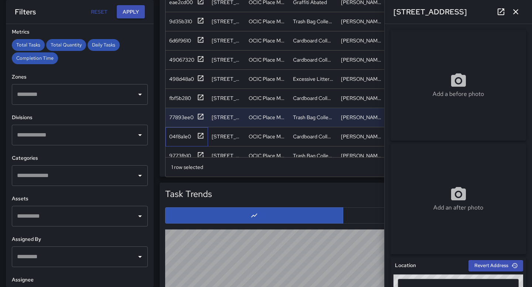
click at [205, 135] on div "04f8a1e0" at bounding box center [187, 136] width 42 height 19
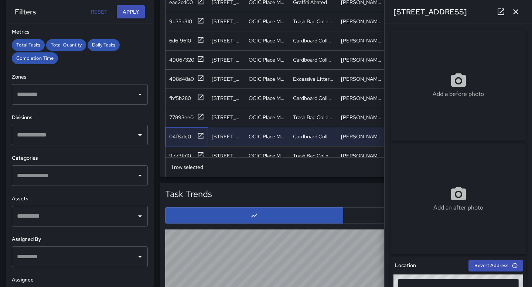
click at [205, 134] on div "04f8a1e0" at bounding box center [187, 136] width 42 height 19
click at [200, 134] on icon at bounding box center [200, 135] width 7 height 7
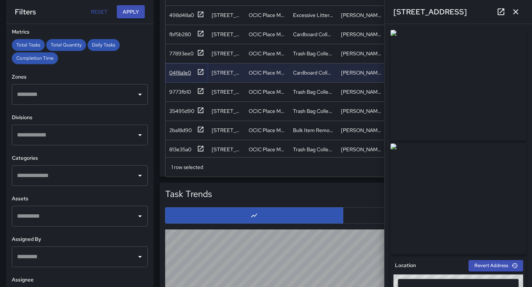
scroll to position [1667, 0]
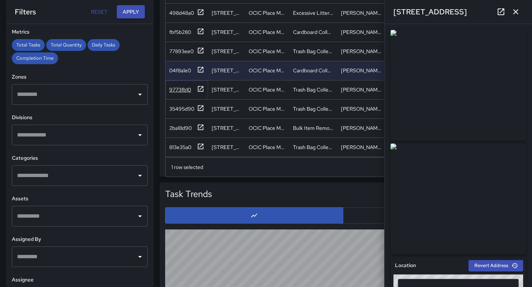
click at [203, 89] on icon at bounding box center [201, 89] width 6 height 6
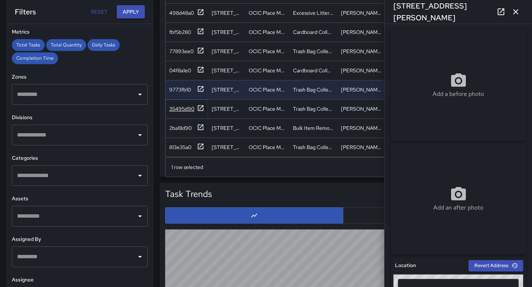
click at [202, 105] on icon at bounding box center [200, 108] width 7 height 7
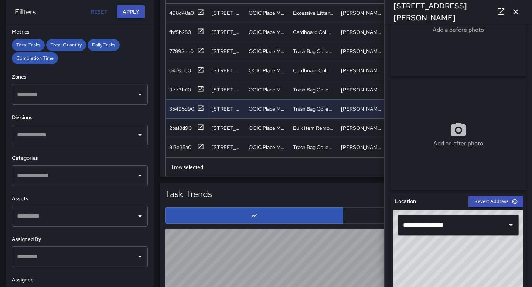
scroll to position [68, 0]
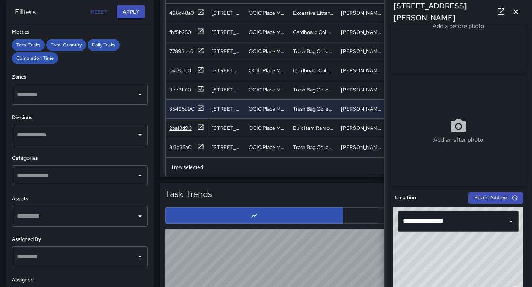
click at [204, 125] on icon at bounding box center [200, 127] width 7 height 7
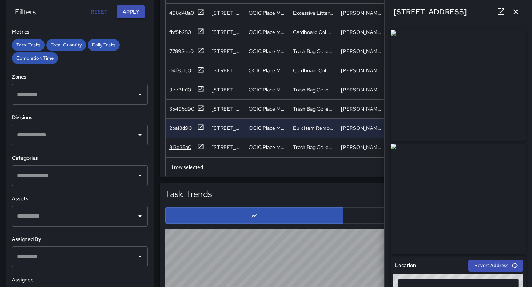
click at [202, 147] on icon at bounding box center [200, 146] width 7 height 7
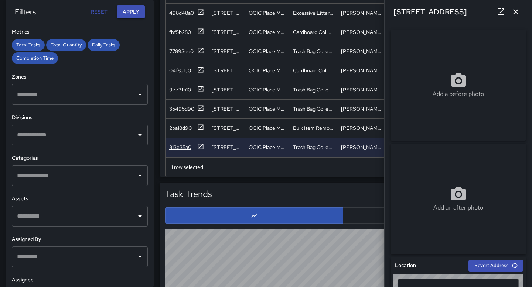
type input "**********"
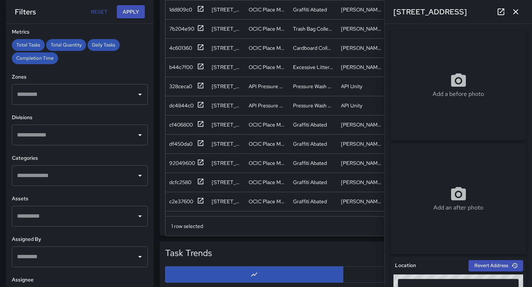
scroll to position [0, 0]
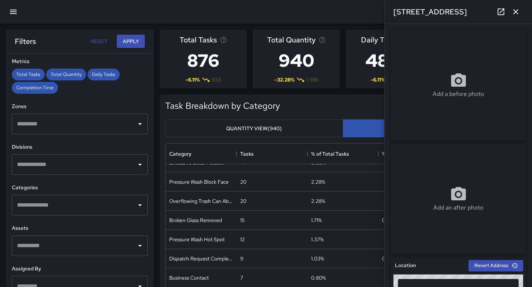
click at [516, 14] on icon "button" at bounding box center [515, 11] width 9 height 9
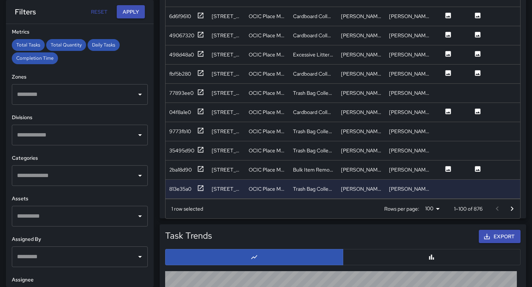
scroll to position [534, 0]
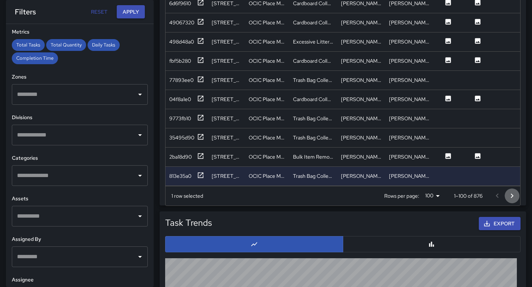
click at [512, 197] on icon "Go to next page" at bounding box center [512, 196] width 9 height 9
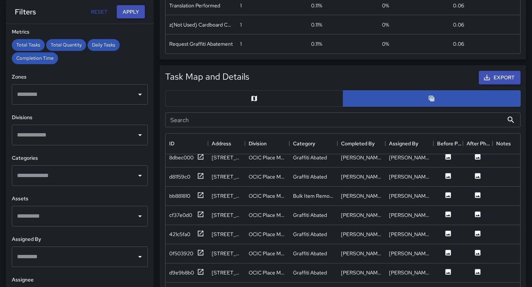
scroll to position [0, 0]
